Goal: Task Accomplishment & Management: Use online tool/utility

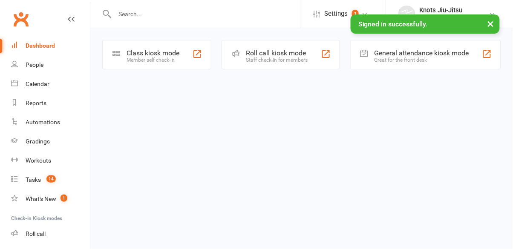
click at [159, 61] on div "Member self check-in" at bounding box center [152, 60] width 53 height 6
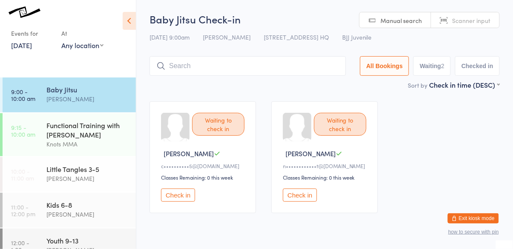
click at [187, 201] on button "Check in" at bounding box center [178, 195] width 34 height 13
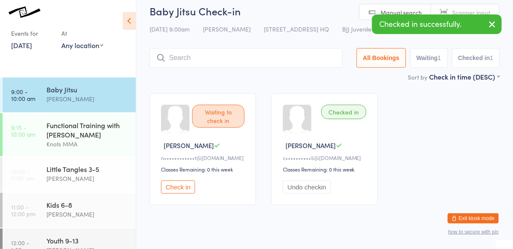
scroll to position [24, 0]
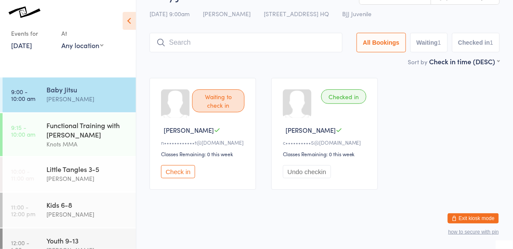
click at [230, 44] on input "search" at bounding box center [245, 43] width 193 height 20
type input "[PERSON_NAME]"
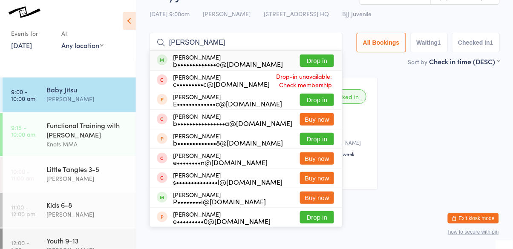
click at [325, 65] on button "Drop in" at bounding box center [317, 61] width 34 height 12
